Goal: Navigation & Orientation: Find specific page/section

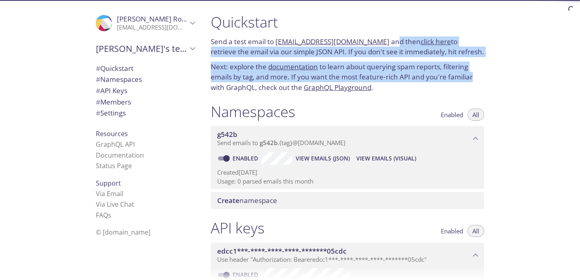
click at [473, 81] on div "Quickstart Send a test email to [EMAIL_ADDRESS][DOMAIN_NAME] and then click her…" at bounding box center [347, 52] width 286 height 89
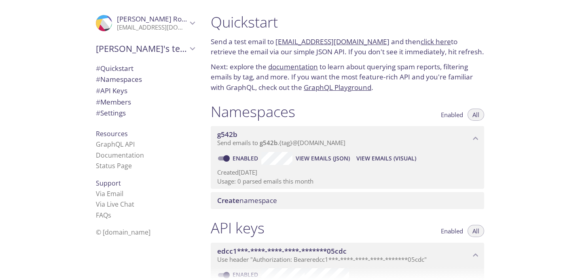
click at [516, 91] on div "Quickstart Send a test email to [EMAIL_ADDRESS][DOMAIN_NAME] and then click her…" at bounding box center [392, 140] width 376 height 280
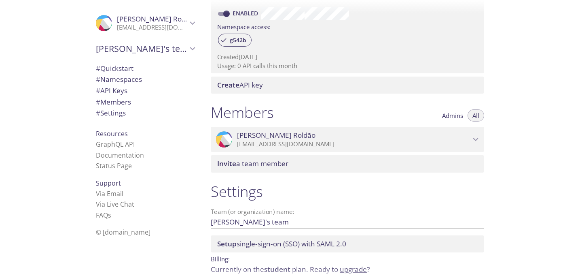
scroll to position [295, 0]
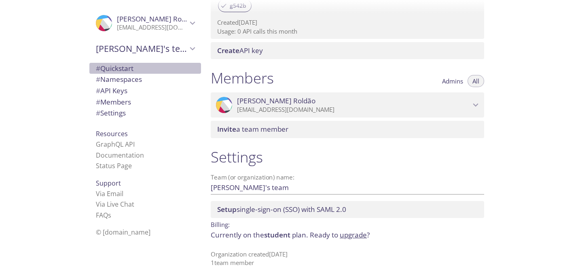
click at [108, 70] on span "# Quickstart" at bounding box center [115, 68] width 38 height 9
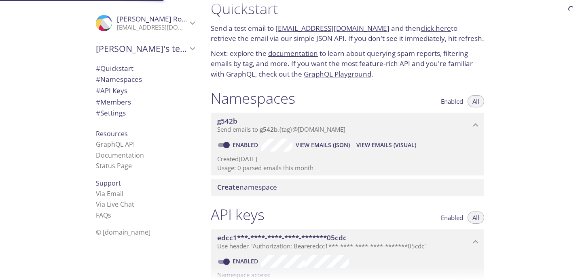
scroll to position [13, 0]
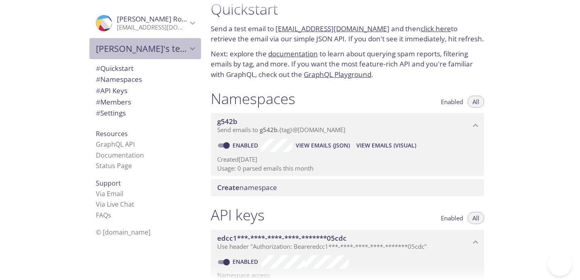
click at [157, 53] on span "[PERSON_NAME]'s team" at bounding box center [141, 48] width 91 height 11
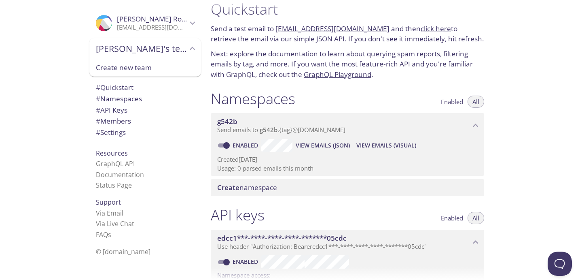
click at [157, 53] on span "[PERSON_NAME]'s team" at bounding box center [141, 48] width 91 height 11
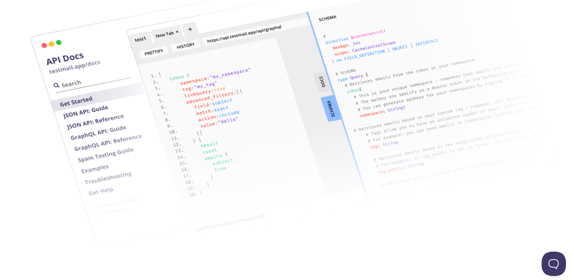
scroll to position [1151, 0]
